Goal: Navigation & Orientation: Find specific page/section

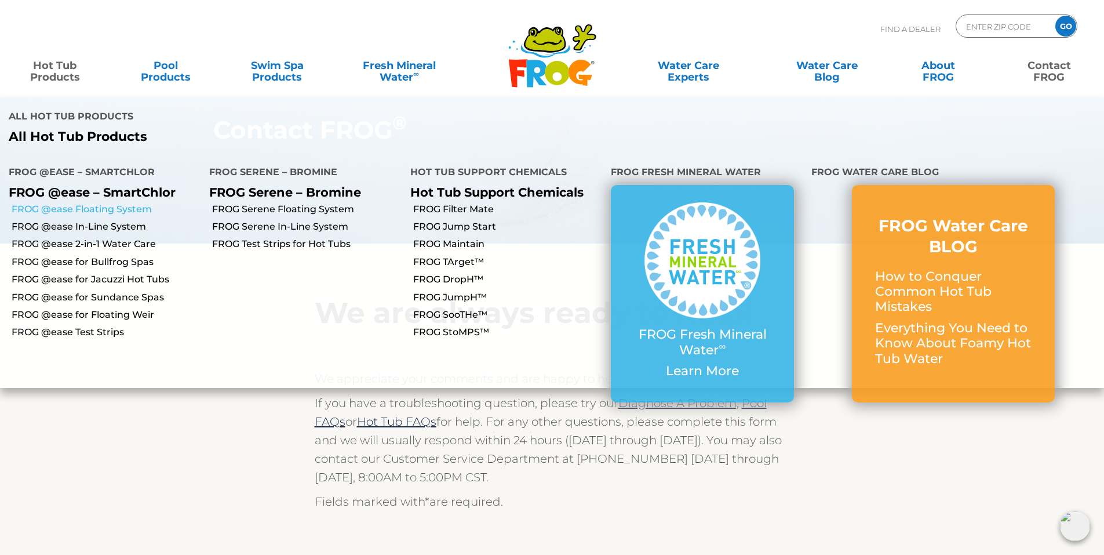
click at [88, 203] on link "FROG @ease Floating System" at bounding box center [106, 209] width 189 height 13
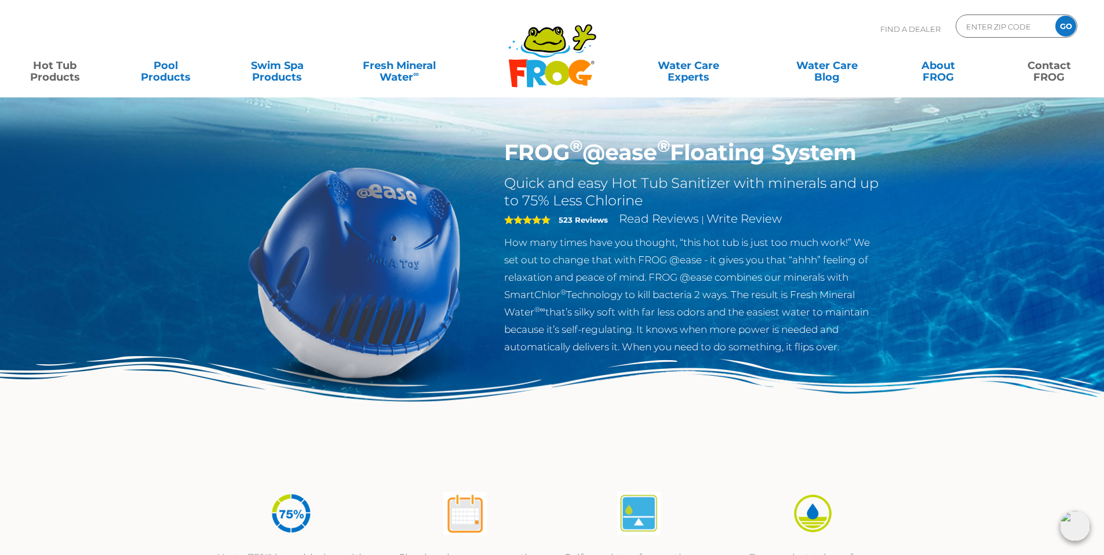
click at [1053, 70] on link "Contact FROG" at bounding box center [1049, 65] width 86 height 23
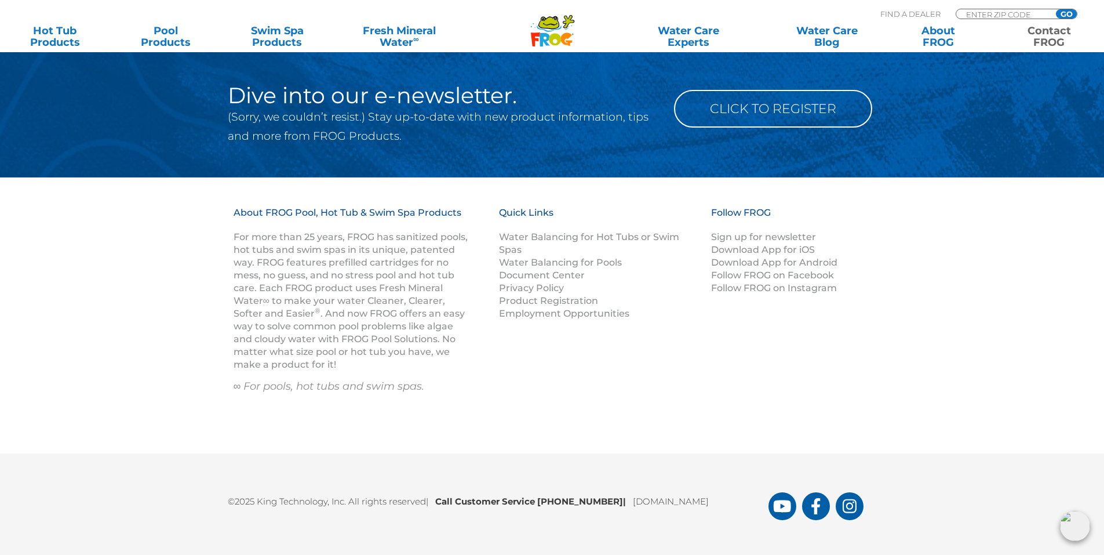
scroll to position [1472, 0]
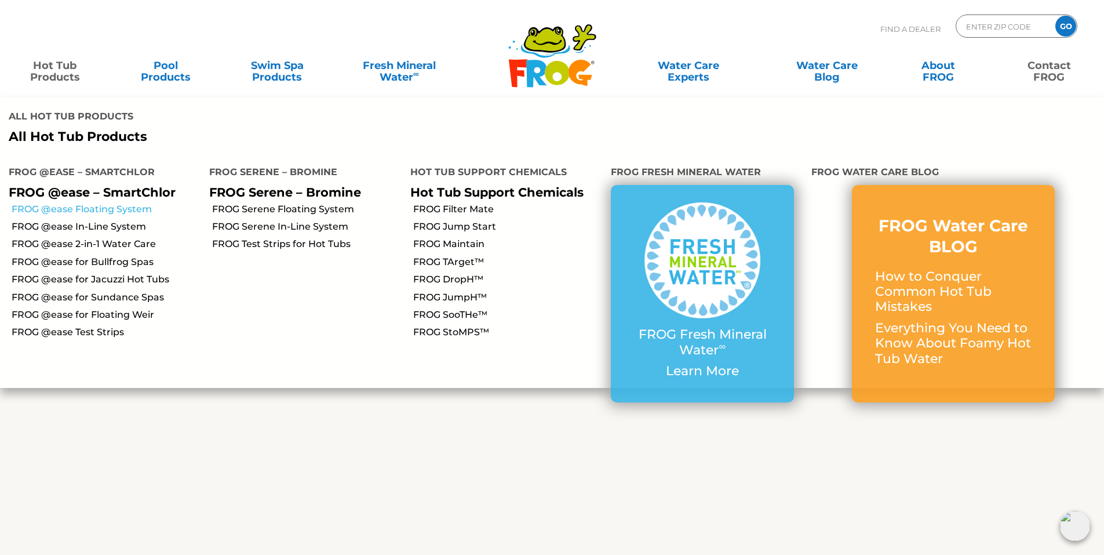
click at [80, 203] on link "FROG @ease Floating System" at bounding box center [106, 209] width 189 height 13
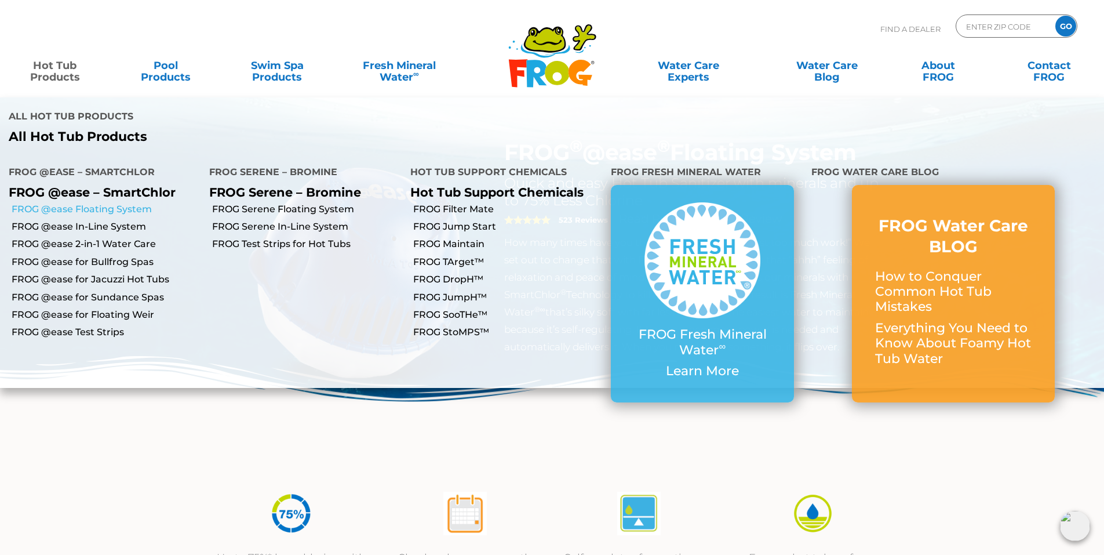
click at [130, 203] on link "FROG @ease Floating System" at bounding box center [106, 209] width 189 height 13
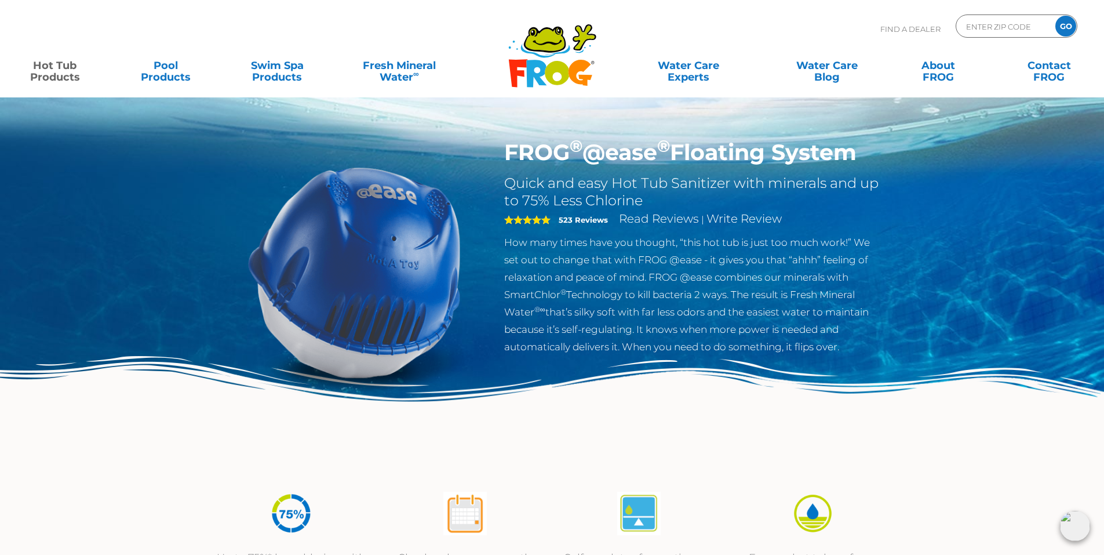
drag, startPoint x: 501, startPoint y: 150, endPoint x: 901, endPoint y: 147, distance: 400.0
click at [901, 147] on div "FROG ® @ease ® Floating System Quick and easy Hot Tub Sanitizer with minerals a…" at bounding box center [552, 238] width 1104 height 477
copy h1 "FROG ® @ease ® Floating System"
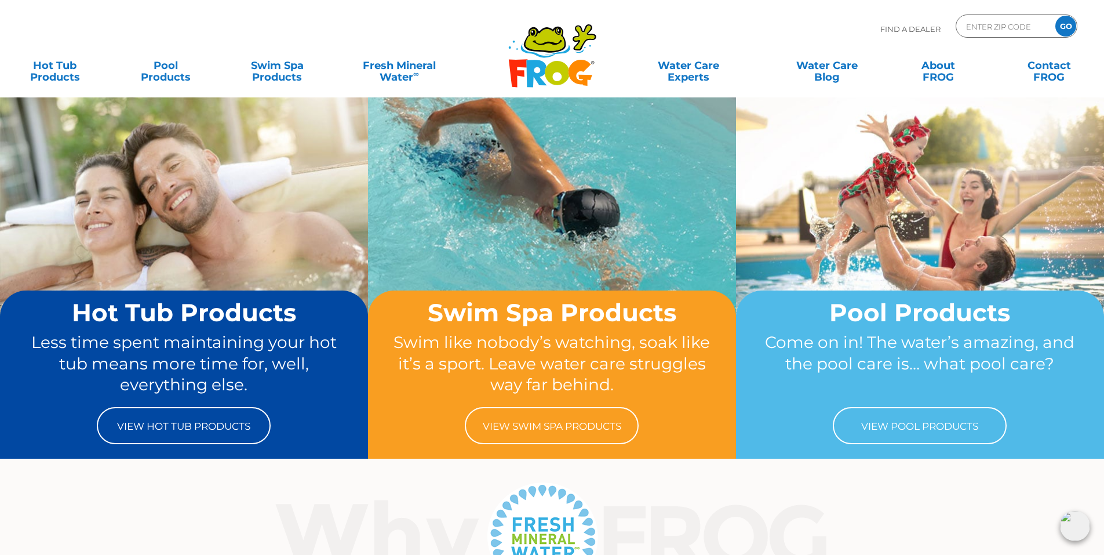
click at [898, 33] on p "Find A Dealer" at bounding box center [911, 28] width 60 height 29
click at [987, 34] on input "Zip Code Form" at bounding box center [1004, 26] width 78 height 17
type input "06107"
click at [1061, 23] on input "GO" at bounding box center [1066, 26] width 21 height 21
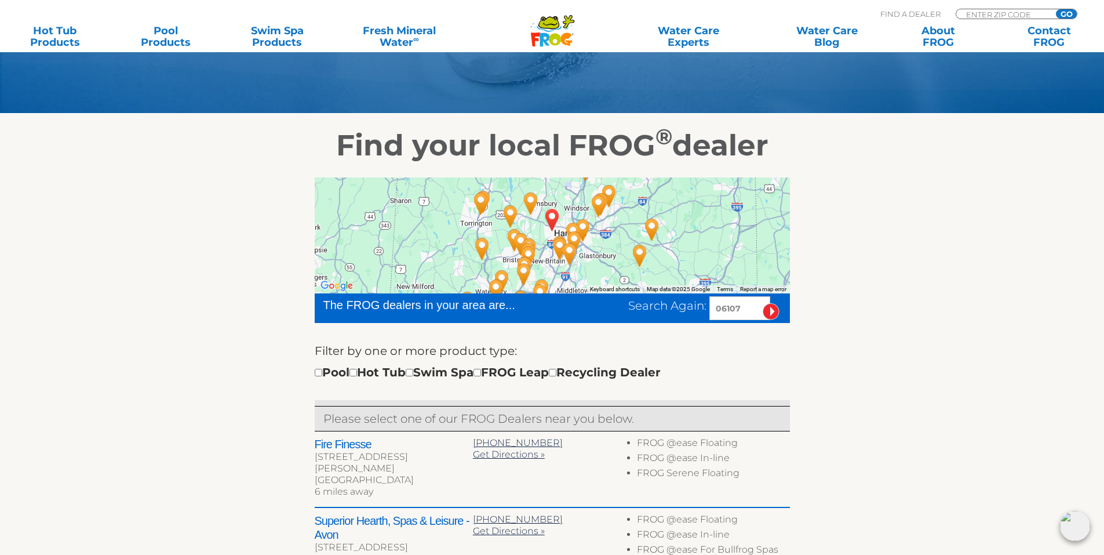
scroll to position [309, 0]
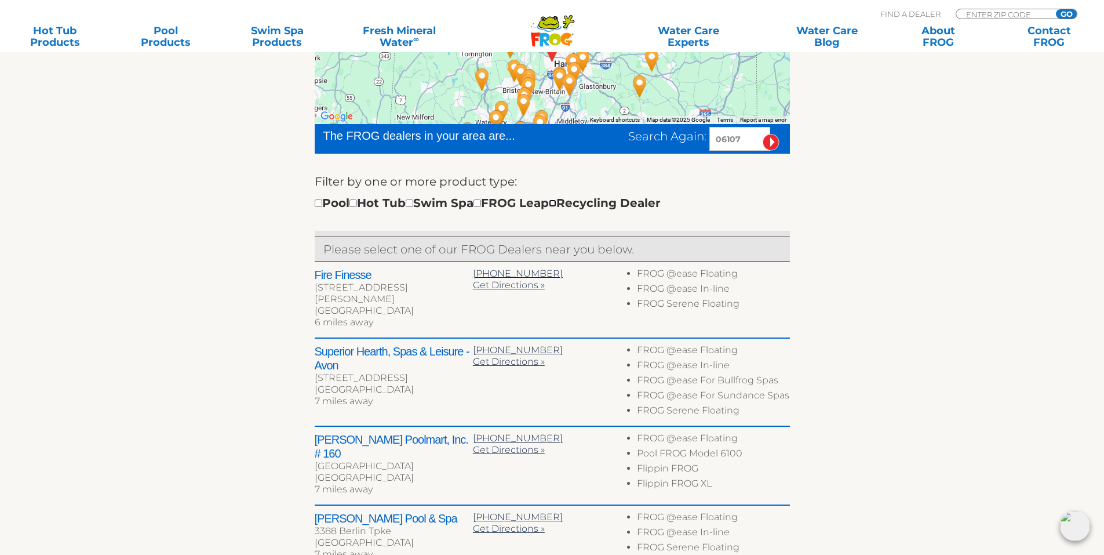
click at [556, 205] on input "checkbox" at bounding box center [553, 203] width 8 height 8
checkbox input "true"
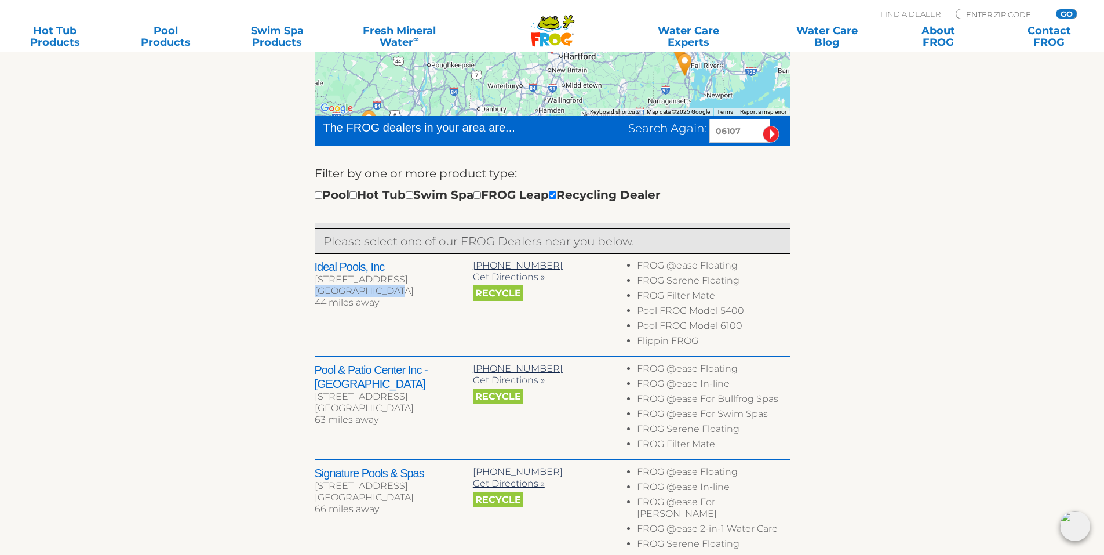
drag, startPoint x: 315, startPoint y: 290, endPoint x: 390, endPoint y: 293, distance: 74.3
click at [390, 293] on div "Southbridge, MA 01550" at bounding box center [394, 291] width 158 height 12
click at [359, 282] on div "351 E Main St" at bounding box center [394, 280] width 158 height 12
drag, startPoint x: 314, startPoint y: 277, endPoint x: 396, endPoint y: 292, distance: 83.1
click at [396, 292] on div "Ideal Pools, Inc 351 E Main St Southbridge, MA 01550 44 miles away" at bounding box center [394, 286] width 158 height 52
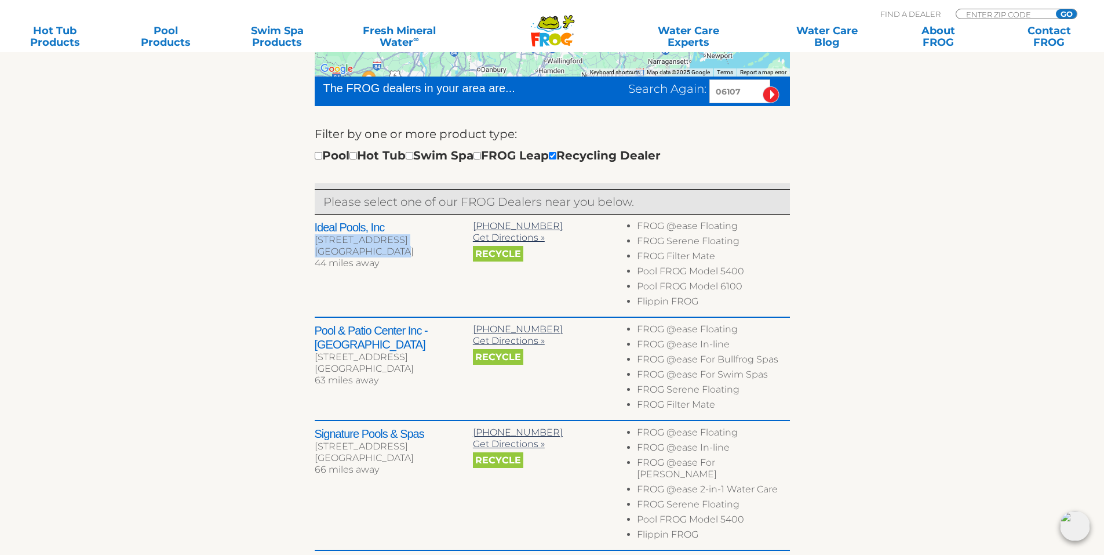
scroll to position [356, 0]
click at [435, 241] on div "351 E Main St" at bounding box center [394, 241] width 158 height 12
